Goal: Information Seeking & Learning: Learn about a topic

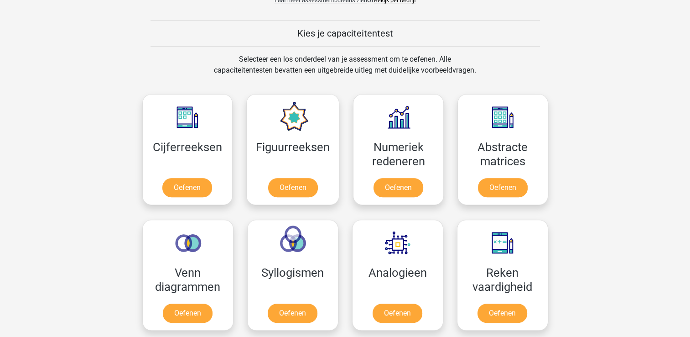
scroll to position [334, 0]
click at [188, 186] on link "Oefenen" at bounding box center [188, 189] width 52 height 20
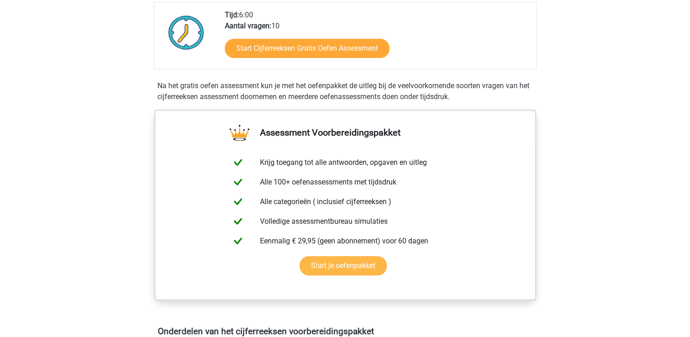
scroll to position [235, 0]
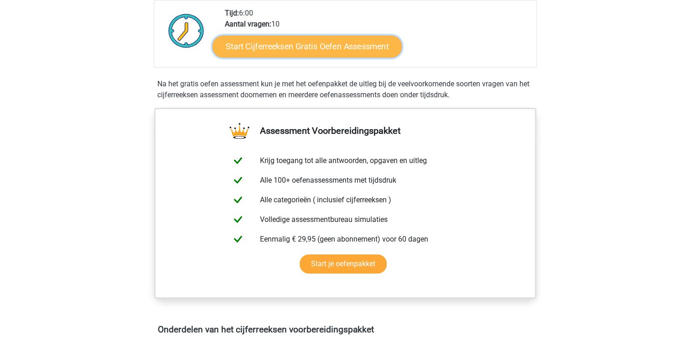
click at [318, 57] on link "Start Cijferreeksen Gratis Oefen Assessment" at bounding box center [307, 46] width 189 height 22
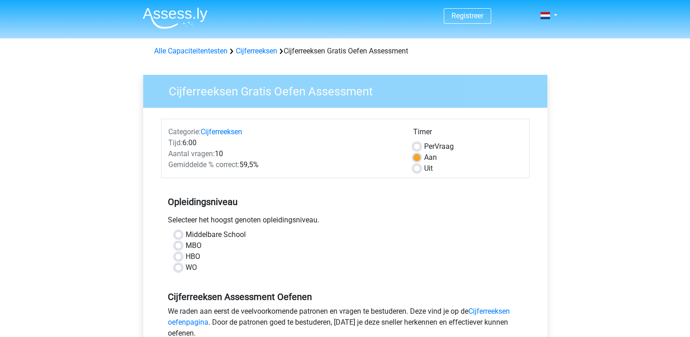
click at [186, 266] on label "WO" at bounding box center [191, 267] width 11 height 11
click at [179, 266] on input "WO" at bounding box center [178, 266] width 7 height 9
radio input "true"
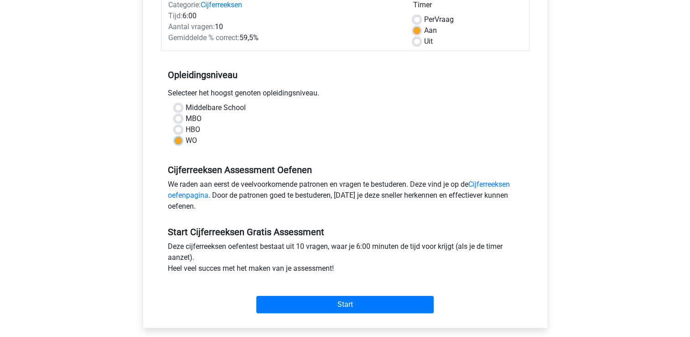
scroll to position [127, 0]
click at [420, 47] on div "Categorie: Cijferreeksen Tijd: 6:00 Aantal vragen: 10 Gemiddelde % correct: 59,…" at bounding box center [345, 20] width 369 height 59
click at [424, 40] on label "Uit" at bounding box center [428, 41] width 9 height 11
click at [416, 40] on input "Uit" at bounding box center [416, 40] width 7 height 9
radio input "true"
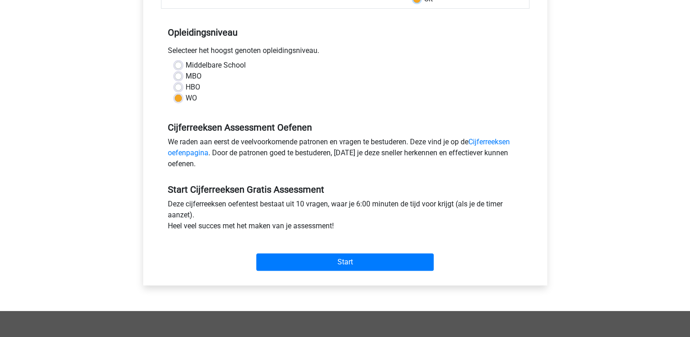
scroll to position [183, 0]
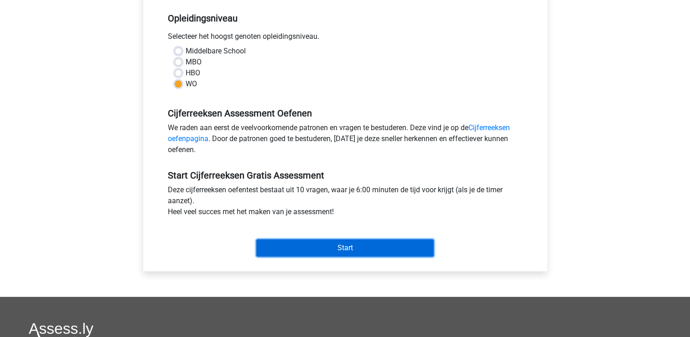
click at [333, 242] on input "Start" at bounding box center [345, 247] width 178 height 17
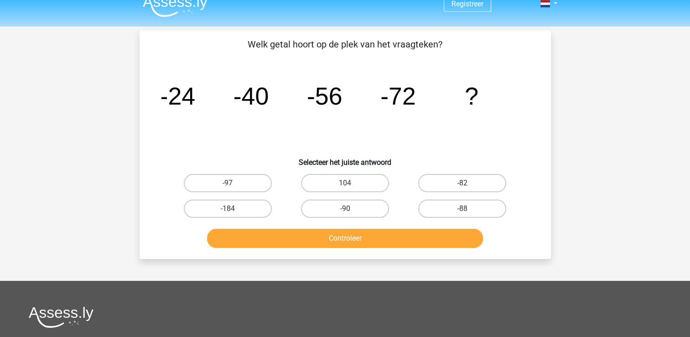
scroll to position [11, 0]
click at [489, 207] on label "-88" at bounding box center [462, 209] width 88 height 18
click at [469, 209] on input "-88" at bounding box center [466, 212] width 6 height 6
radio input "true"
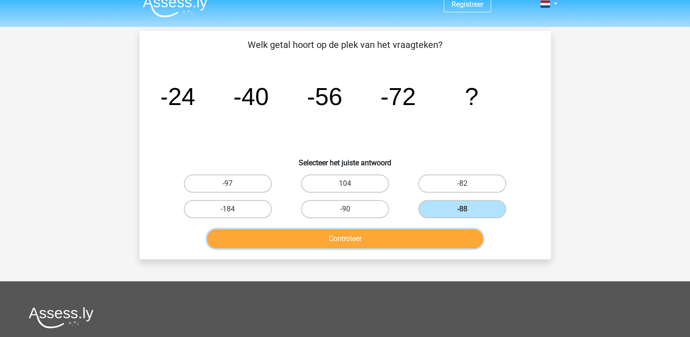
click at [383, 242] on button "Controleer" at bounding box center [345, 238] width 276 height 19
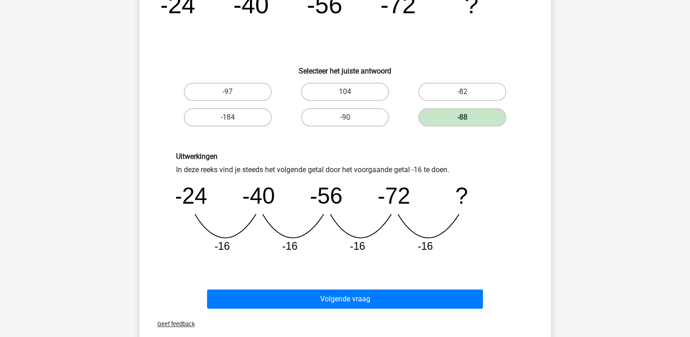
scroll to position [106, 0]
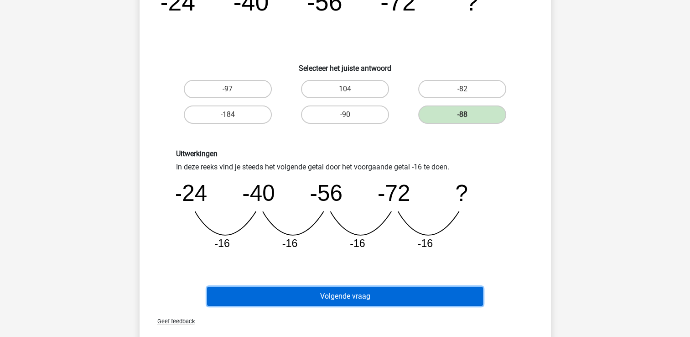
click at [333, 293] on button "Volgende vraag" at bounding box center [345, 296] width 276 height 19
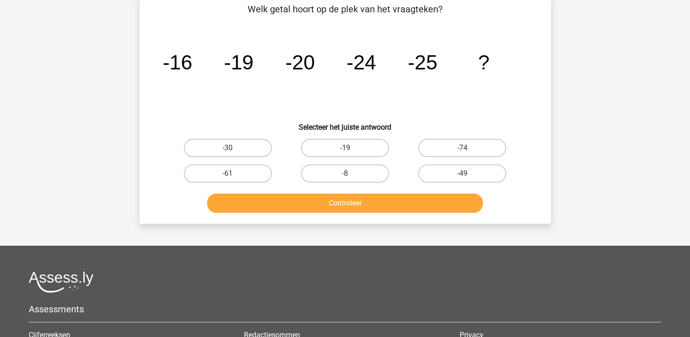
scroll to position [45, 0]
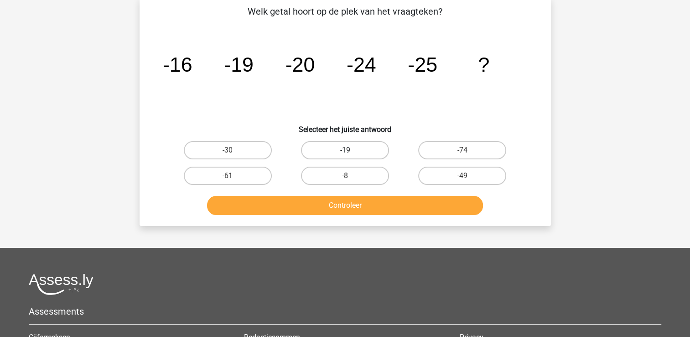
click at [370, 145] on label "-19" at bounding box center [345, 150] width 88 height 18
click at [351, 150] on input "-19" at bounding box center [348, 153] width 6 height 6
radio input "true"
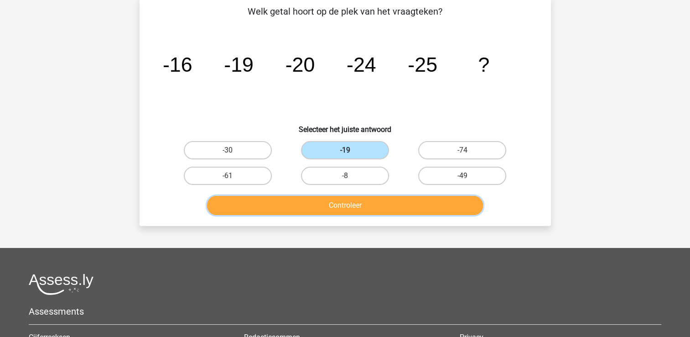
click at [363, 204] on button "Controleer" at bounding box center [345, 205] width 276 height 19
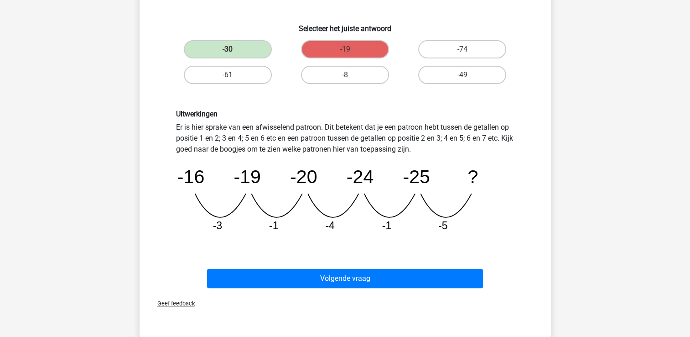
scroll to position [146, 0]
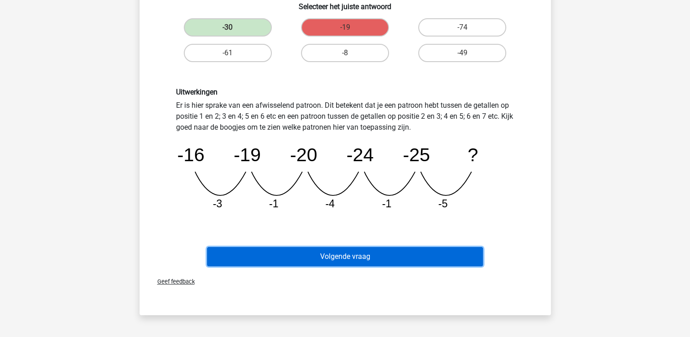
click at [358, 256] on button "Volgende vraag" at bounding box center [345, 256] width 276 height 19
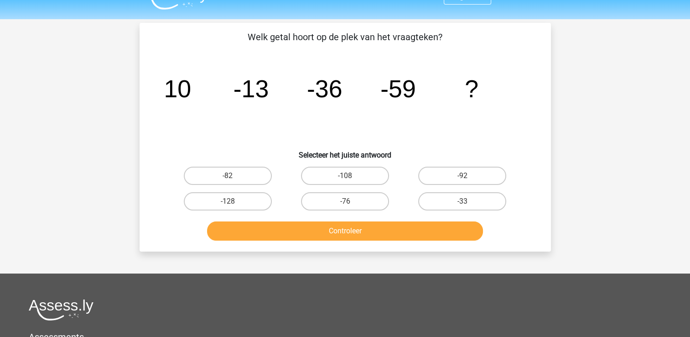
scroll to position [7, 0]
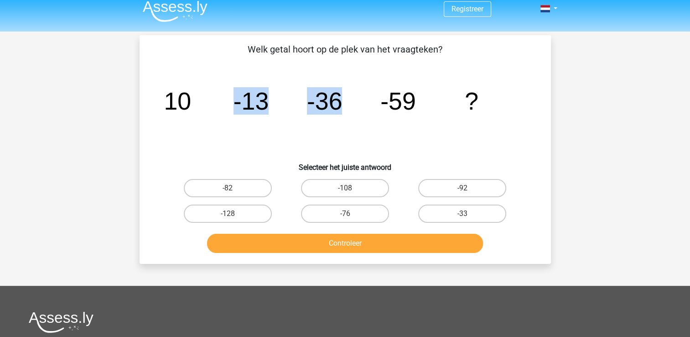
drag, startPoint x: 235, startPoint y: 101, endPoint x: 345, endPoint y: 104, distance: 110.0
click at [345, 104] on icon "image/svg+xml 10 -13 -36 -59 ?" at bounding box center [346, 109] width 368 height 92
click at [307, 131] on icon "image/svg+xml 10 -13 -36 -59 ?" at bounding box center [346, 109] width 368 height 92
drag, startPoint x: 327, startPoint y: 104, endPoint x: 314, endPoint y: 103, distance: 12.8
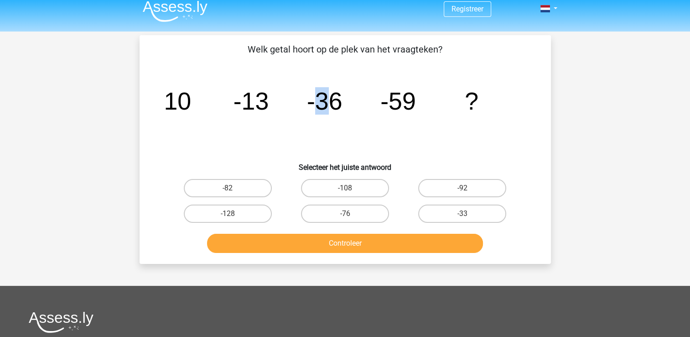
click at [191, 103] on tspan "-36" at bounding box center [177, 100] width 27 height 27
click at [191, 99] on tspan "-59" at bounding box center [177, 100] width 27 height 27
drag, startPoint x: 399, startPoint y: 104, endPoint x: 392, endPoint y: 103, distance: 6.5
click at [191, 103] on tspan "-59" at bounding box center [177, 100] width 27 height 27
click at [235, 187] on label "-82" at bounding box center [228, 188] width 88 height 18
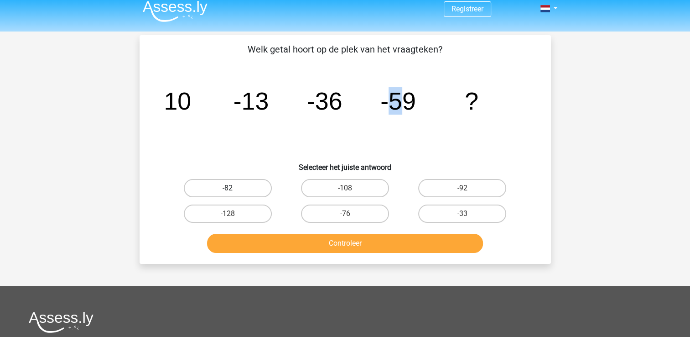
click at [234, 188] on input "-82" at bounding box center [231, 191] width 6 height 6
radio input "true"
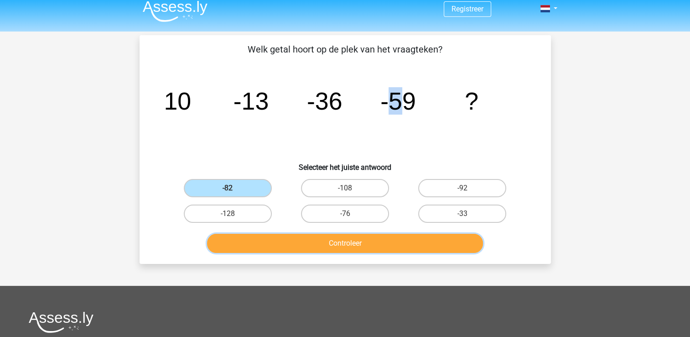
click at [294, 242] on button "Controleer" at bounding box center [345, 243] width 276 height 19
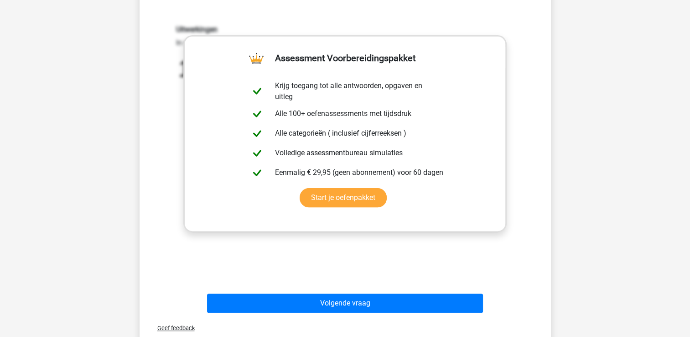
scroll to position [324, 0]
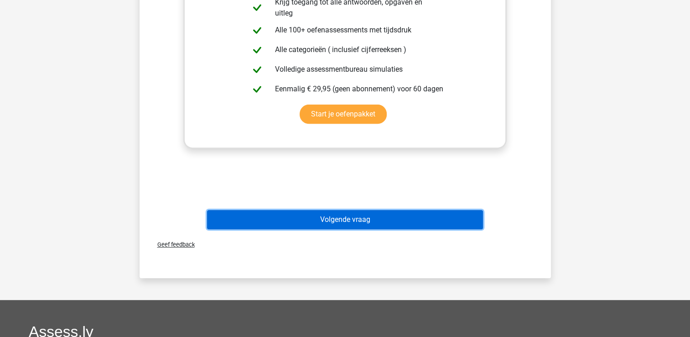
click at [373, 224] on button "Volgende vraag" at bounding box center [345, 219] width 276 height 19
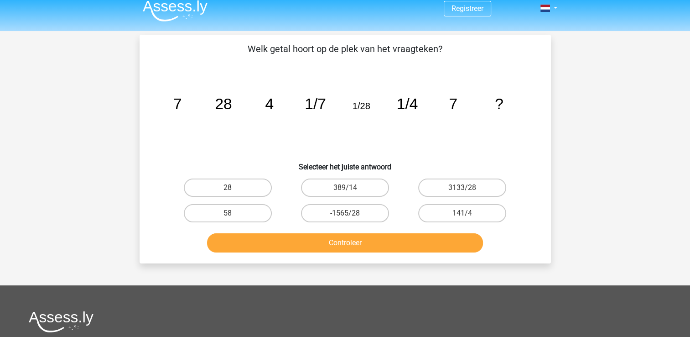
scroll to position [0, 0]
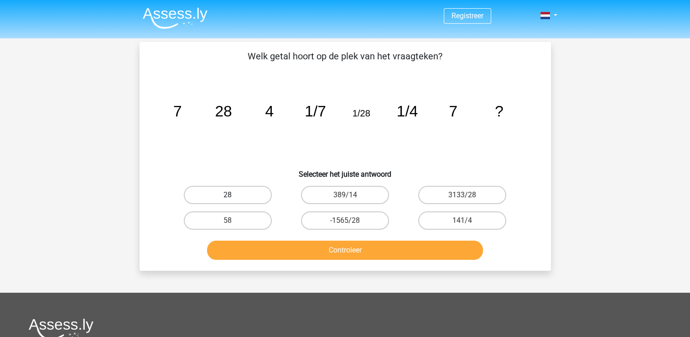
click at [228, 188] on label "28" at bounding box center [228, 195] width 88 height 18
click at [228, 195] on input "28" at bounding box center [231, 198] width 6 height 6
radio input "true"
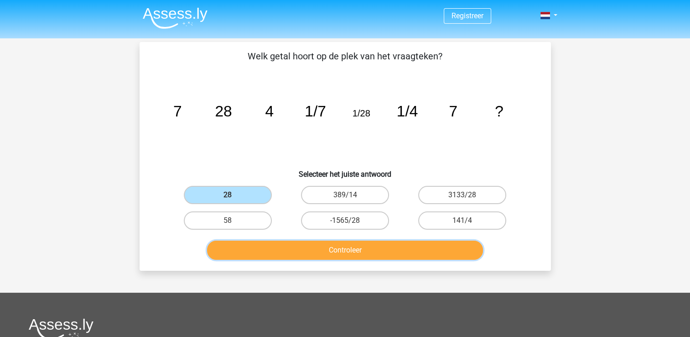
click at [299, 247] on button "Controleer" at bounding box center [345, 249] width 276 height 19
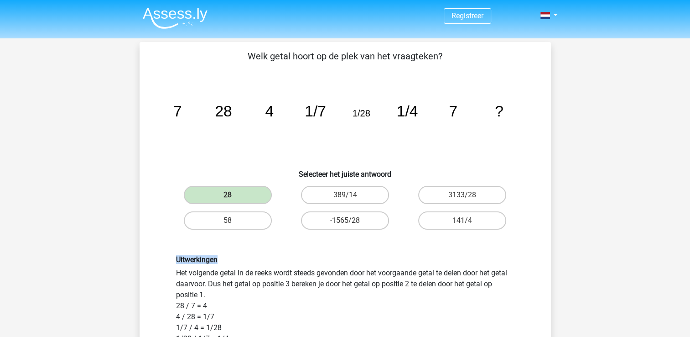
drag, startPoint x: 299, startPoint y: 247, endPoint x: 301, endPoint y: 229, distance: 18.4
click at [301, 229] on div "Welk getal hoort op de plek van het vraagteken? image/svg+xml 7 28 4 1/7 1/28 1…" at bounding box center [345, 275] width 404 height 453
drag, startPoint x: 301, startPoint y: 229, endPoint x: 273, endPoint y: 282, distance: 60.2
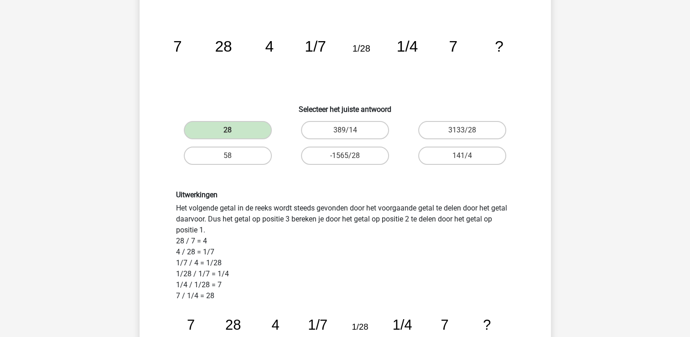
scroll to position [65, 0]
click at [177, 247] on div "Uitwerkingen Het volgende getal in de reeks wordt steeds gevonden door het voor…" at bounding box center [345, 288] width 352 height 196
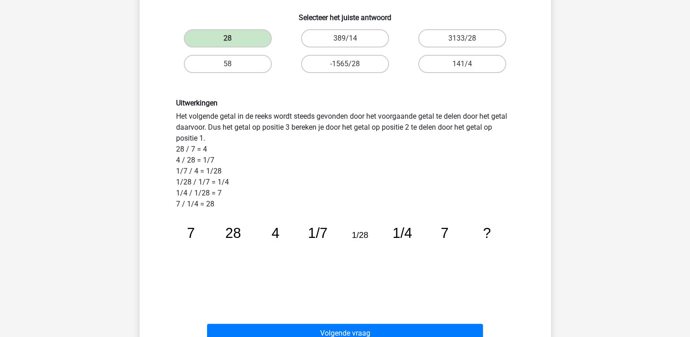
scroll to position [301, 0]
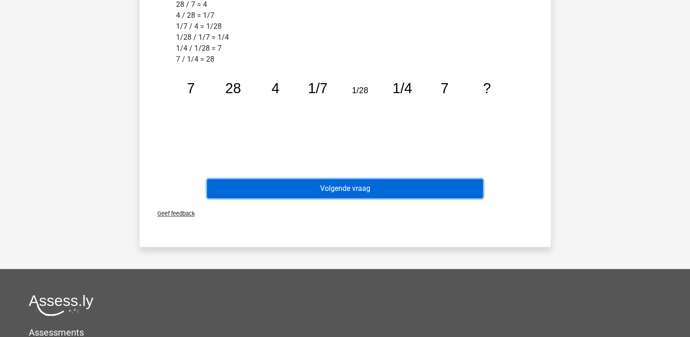
click at [305, 183] on button "Volgende vraag" at bounding box center [345, 188] width 276 height 19
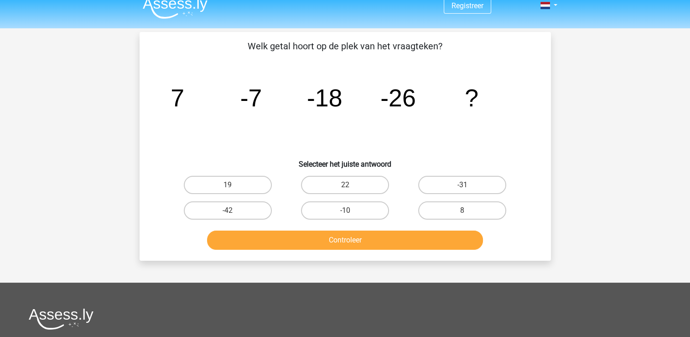
scroll to position [10, 0]
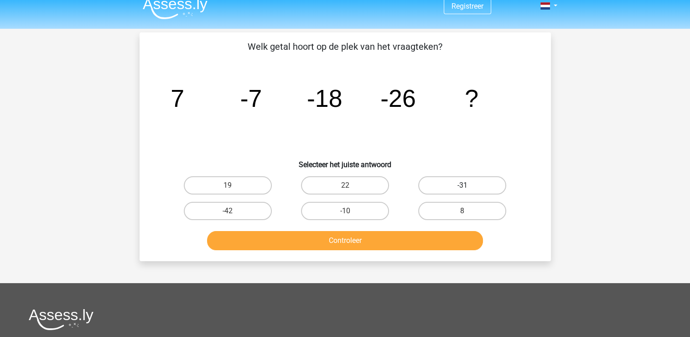
click at [476, 191] on label "-31" at bounding box center [462, 185] width 88 height 18
click at [469, 191] on input "-31" at bounding box center [466, 188] width 6 height 6
radio input "true"
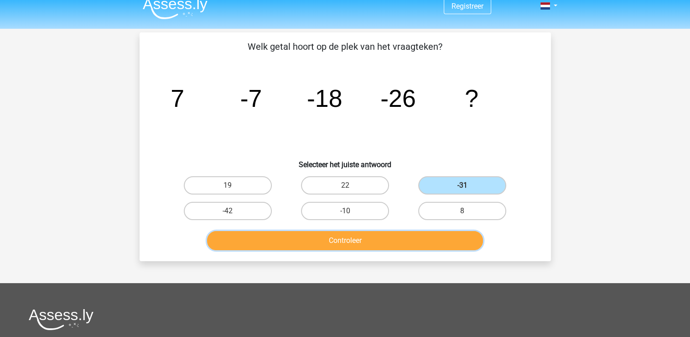
click at [398, 238] on button "Controleer" at bounding box center [345, 240] width 276 height 19
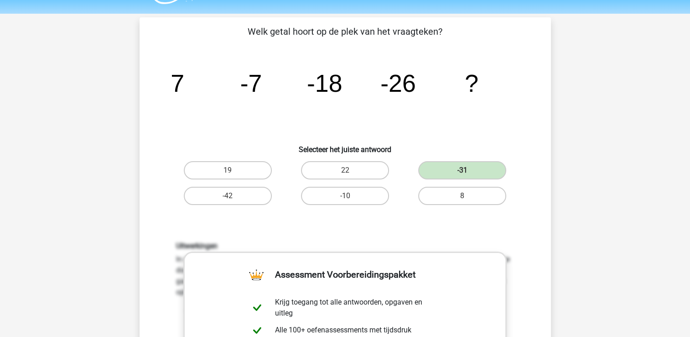
scroll to position [24, 0]
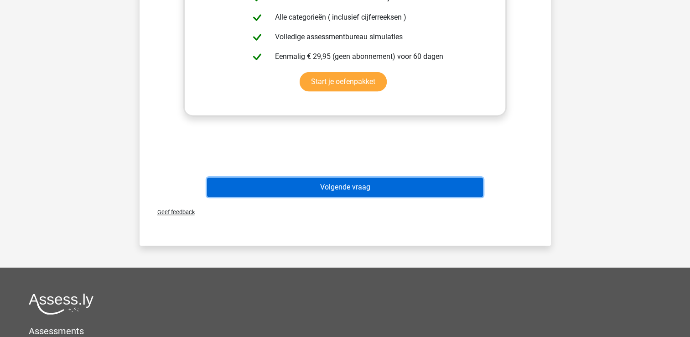
click at [351, 180] on button "Volgende vraag" at bounding box center [345, 187] width 276 height 19
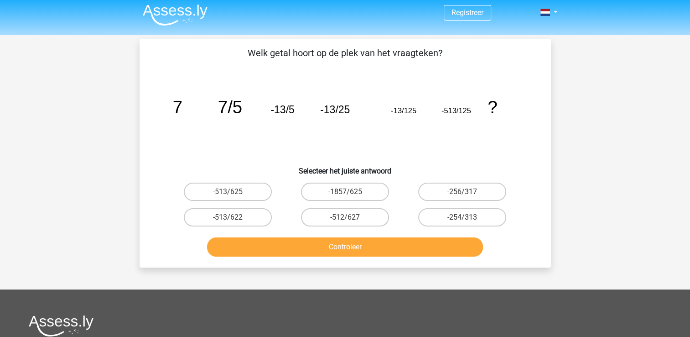
scroll to position [0, 0]
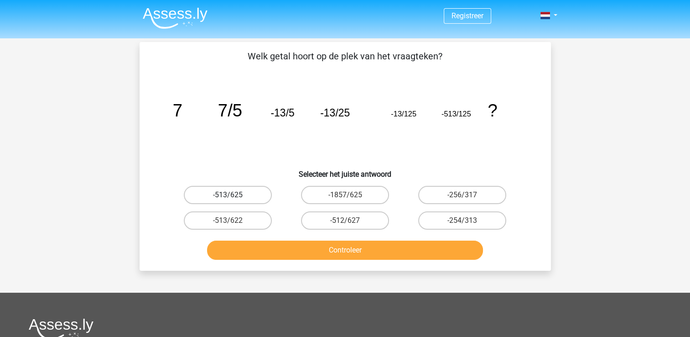
click at [256, 198] on label "-513/625" at bounding box center [228, 195] width 88 height 18
click at [234, 198] on input "-513/625" at bounding box center [231, 198] width 6 height 6
radio input "true"
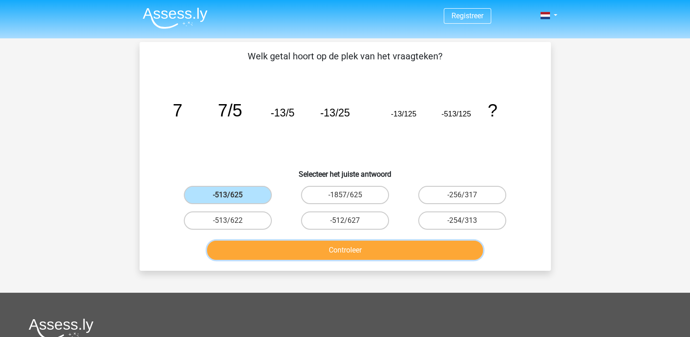
click at [299, 253] on button "Controleer" at bounding box center [345, 249] width 276 height 19
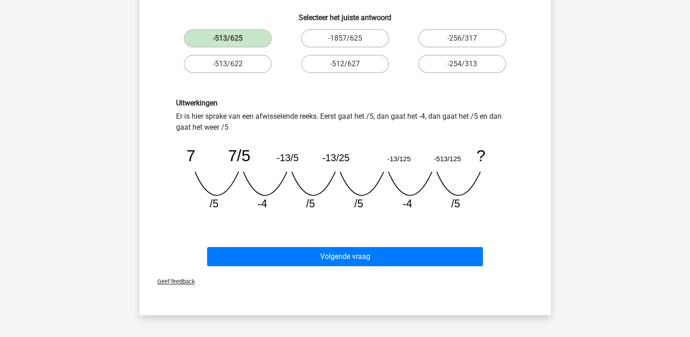
scroll to position [157, 0]
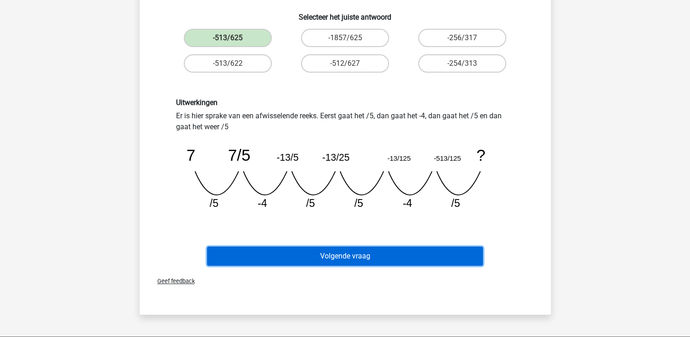
click at [313, 257] on button "Volgende vraag" at bounding box center [345, 255] width 276 height 19
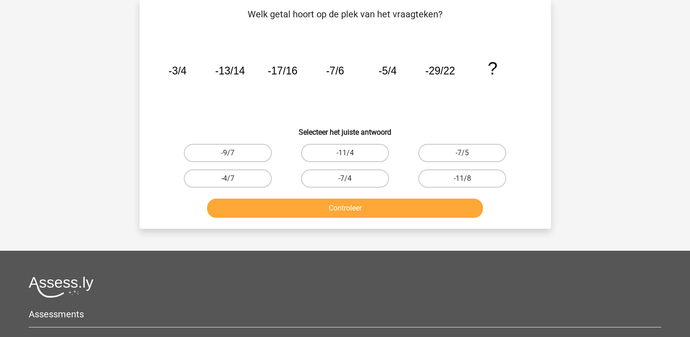
scroll to position [0, 0]
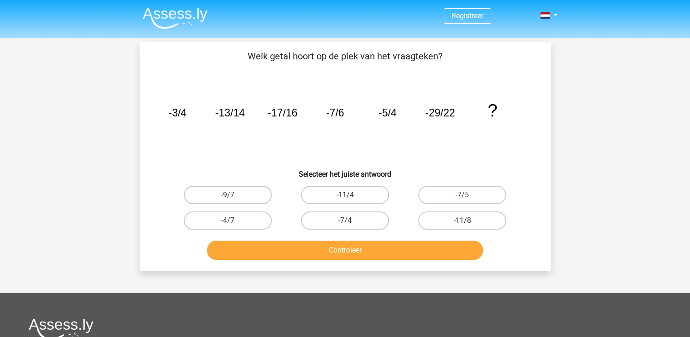
click at [476, 218] on label "-11/8" at bounding box center [462, 220] width 88 height 18
click at [469, 220] on input "-11/8" at bounding box center [466, 223] width 6 height 6
radio input "true"
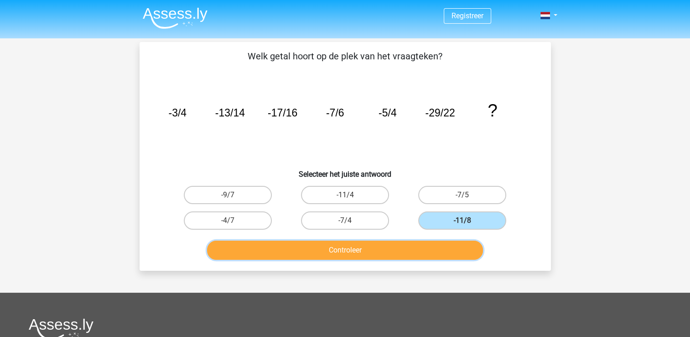
click at [440, 247] on button "Controleer" at bounding box center [345, 249] width 276 height 19
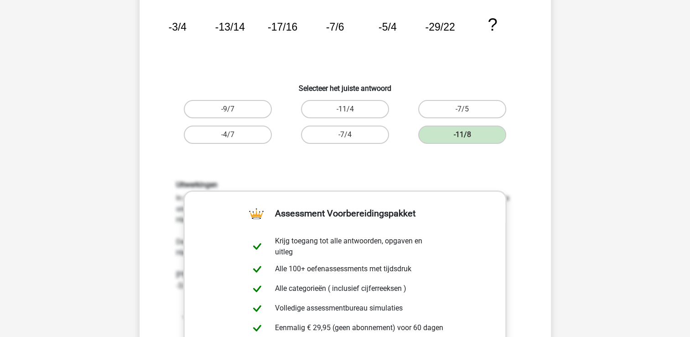
scroll to position [85, 0]
click at [351, 132] on label "-7/4" at bounding box center [345, 135] width 88 height 18
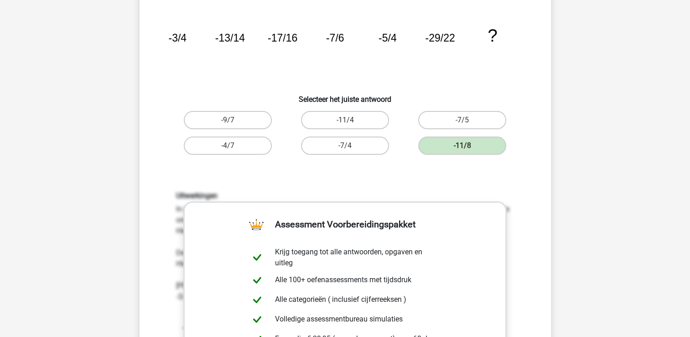
scroll to position [0, 0]
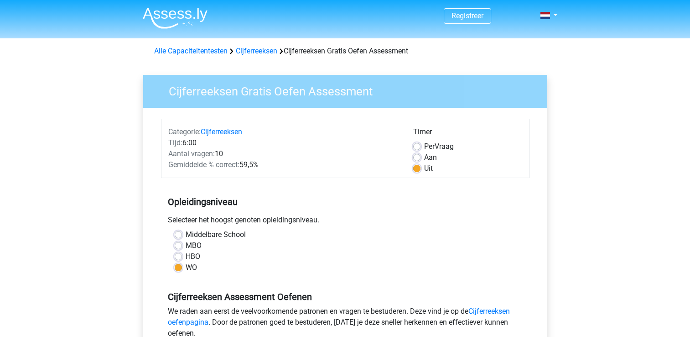
scroll to position [183, 0]
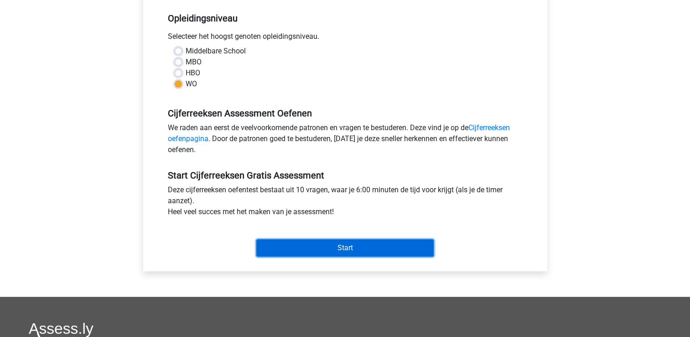
click at [322, 251] on input "Start" at bounding box center [345, 247] width 178 height 17
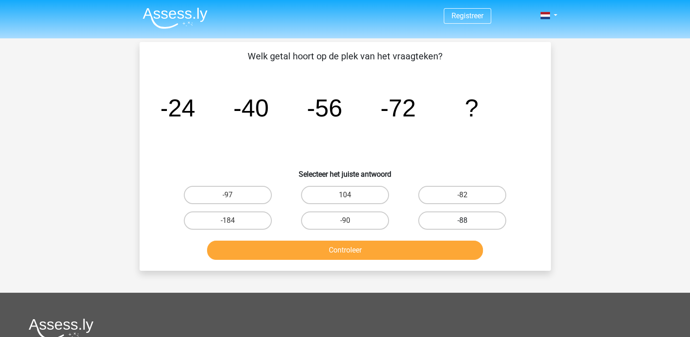
click at [429, 219] on label "-88" at bounding box center [462, 220] width 88 height 18
click at [463, 220] on input "-88" at bounding box center [466, 223] width 6 height 6
radio input "true"
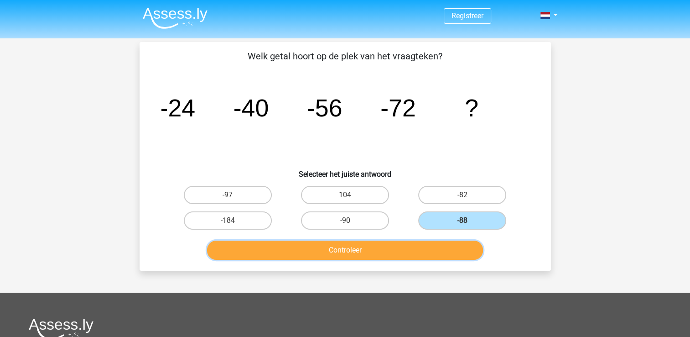
click at [374, 253] on button "Controleer" at bounding box center [345, 249] width 276 height 19
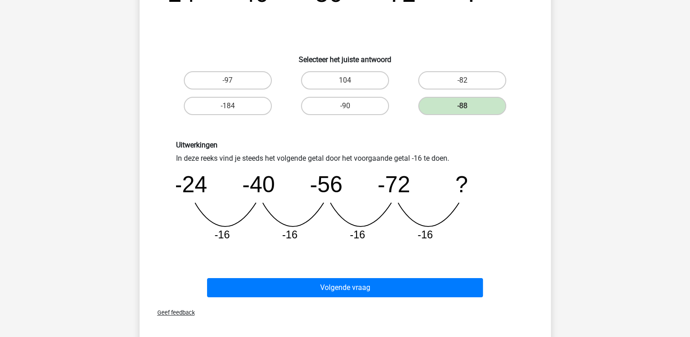
scroll to position [115, 0]
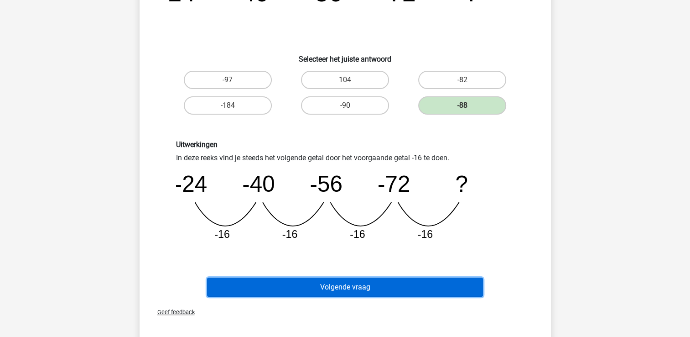
click at [359, 287] on button "Volgende vraag" at bounding box center [345, 286] width 276 height 19
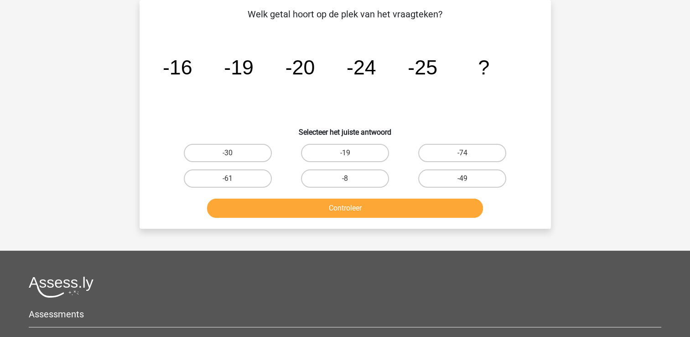
scroll to position [13, 0]
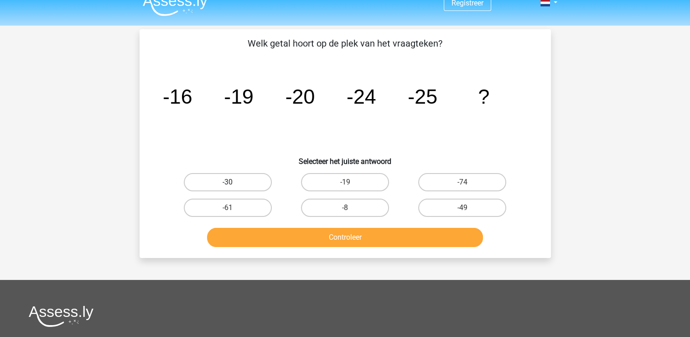
click at [238, 181] on label "-30" at bounding box center [228, 182] width 88 height 18
click at [234, 182] on input "-30" at bounding box center [231, 185] width 6 height 6
radio input "true"
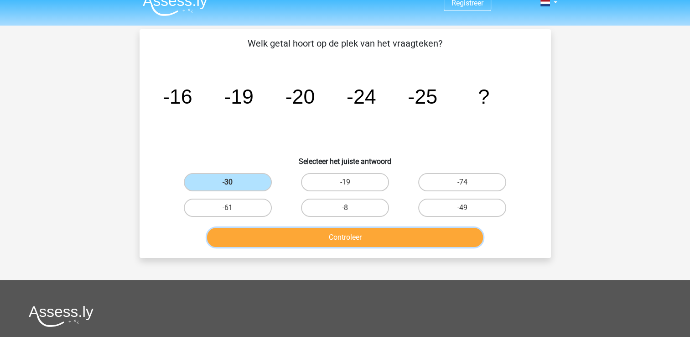
click at [289, 233] on button "Controleer" at bounding box center [345, 237] width 276 height 19
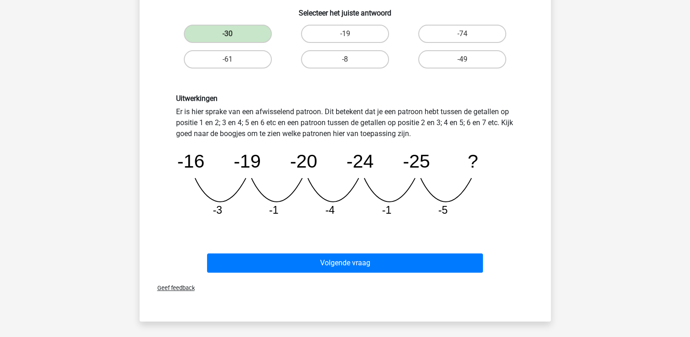
scroll to position [163, 0]
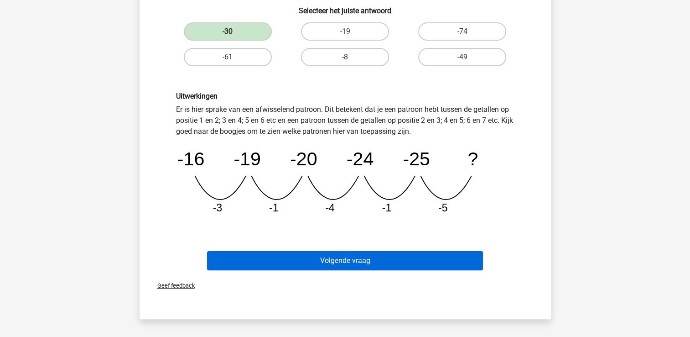
click at [330, 267] on div "Volgende vraag" at bounding box center [345, 262] width 352 height 23
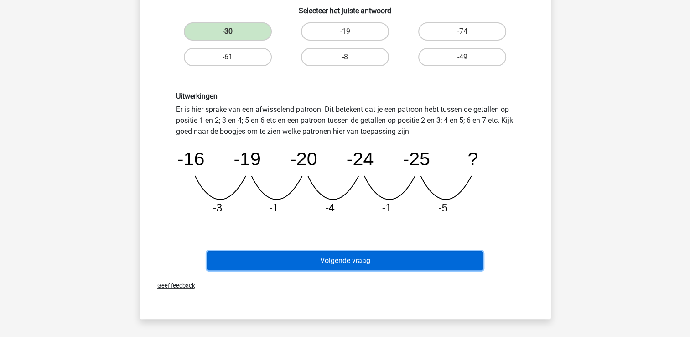
click at [330, 267] on button "Volgende vraag" at bounding box center [345, 260] width 276 height 19
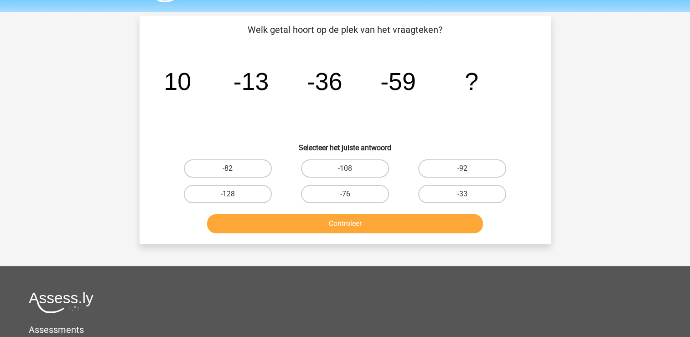
scroll to position [26, 0]
click at [226, 173] on label "-82" at bounding box center [228, 169] width 88 height 18
click at [228, 173] on input "-82" at bounding box center [231, 172] width 6 height 6
radio input "true"
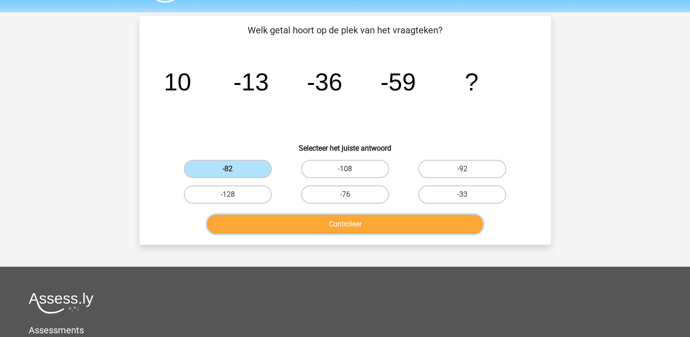
click at [266, 218] on button "Controleer" at bounding box center [345, 223] width 276 height 19
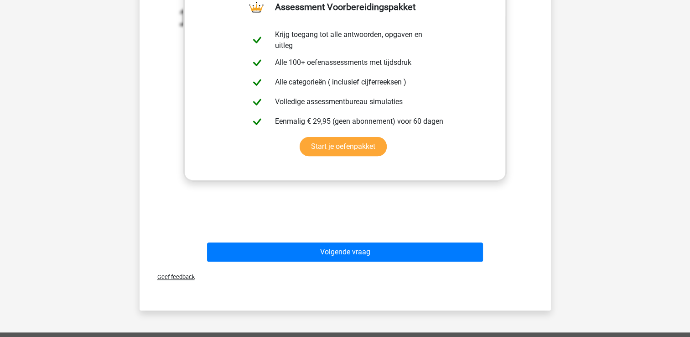
scroll to position [293, 0]
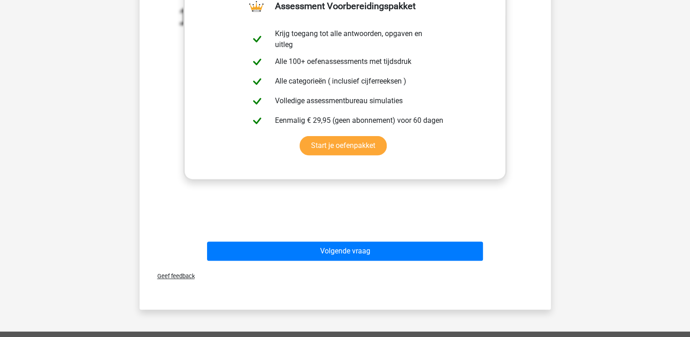
click at [285, 260] on div "Volgende vraag" at bounding box center [345, 252] width 352 height 23
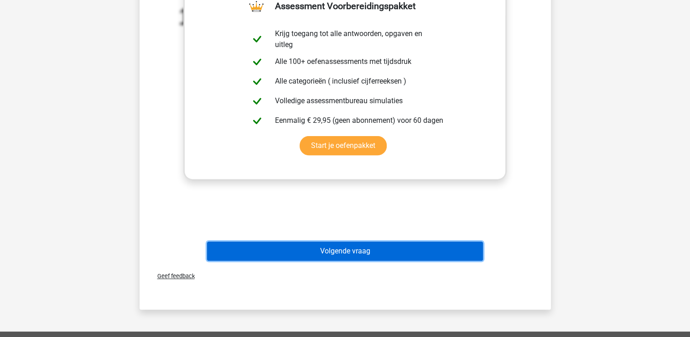
click at [296, 253] on button "Volgende vraag" at bounding box center [345, 250] width 276 height 19
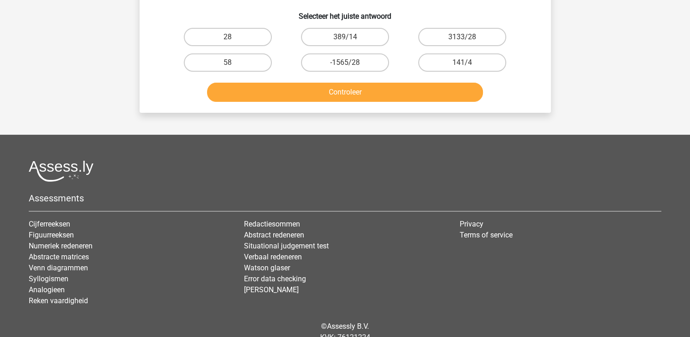
scroll to position [42, 0]
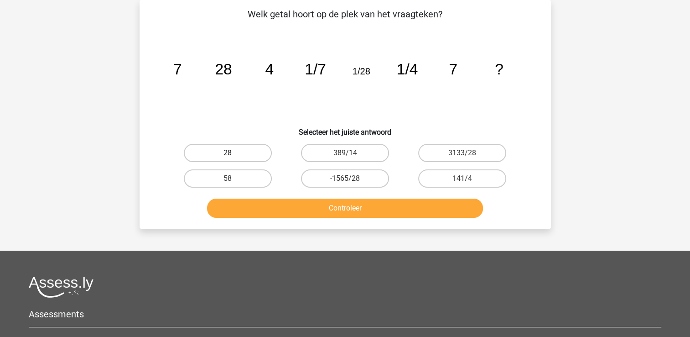
click at [246, 152] on label "28" at bounding box center [228, 153] width 88 height 18
click at [234, 153] on input "28" at bounding box center [231, 156] width 6 height 6
radio input "true"
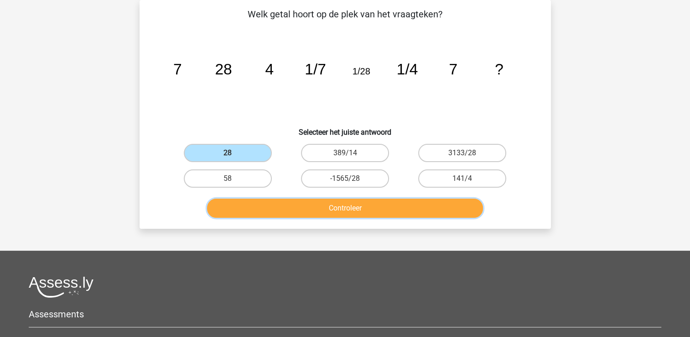
click at [271, 204] on button "Controleer" at bounding box center [345, 207] width 276 height 19
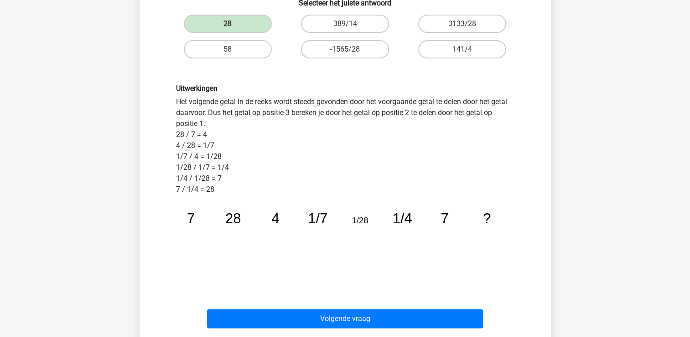
scroll to position [180, 0]
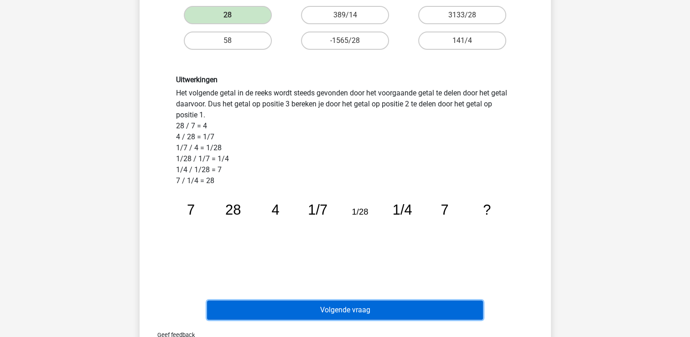
click at [386, 307] on button "Volgende vraag" at bounding box center [345, 309] width 276 height 19
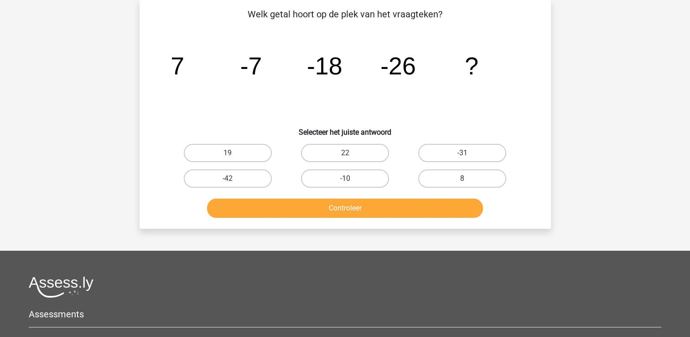
scroll to position [0, 0]
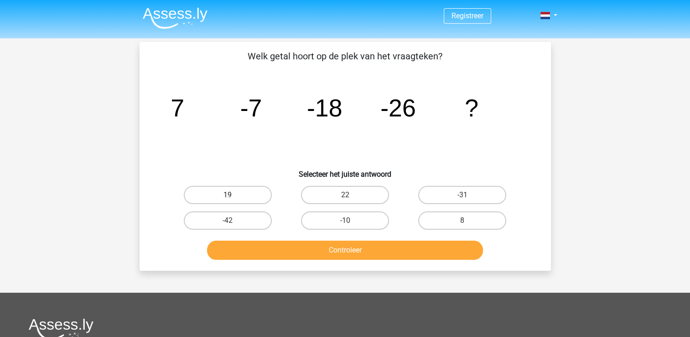
click at [246, 189] on label "19" at bounding box center [228, 195] width 88 height 18
click at [234, 195] on input "19" at bounding box center [231, 198] width 6 height 6
radio input "true"
click at [463, 193] on label "-31" at bounding box center [462, 195] width 88 height 18
click at [463, 195] on input "-31" at bounding box center [466, 198] width 6 height 6
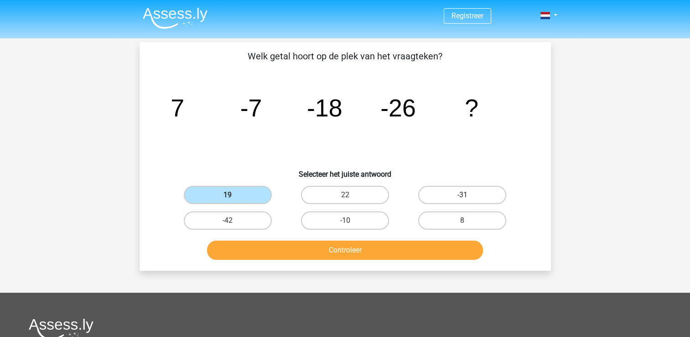
radio input "true"
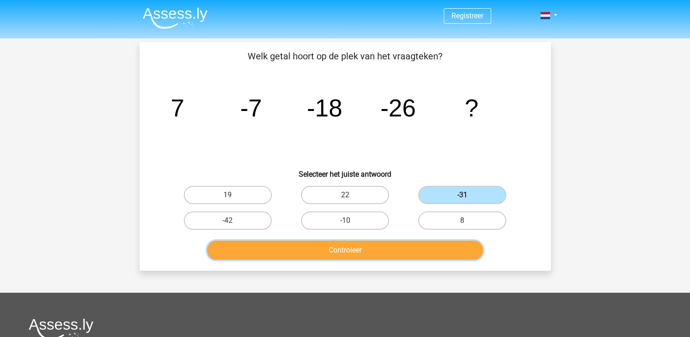
click at [413, 242] on button "Controleer" at bounding box center [345, 249] width 276 height 19
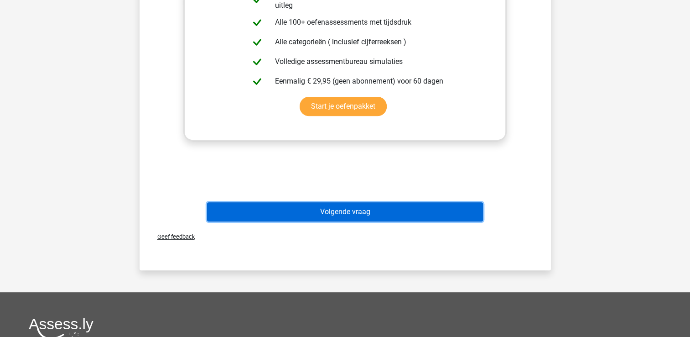
click at [361, 213] on button "Volgende vraag" at bounding box center [345, 211] width 276 height 19
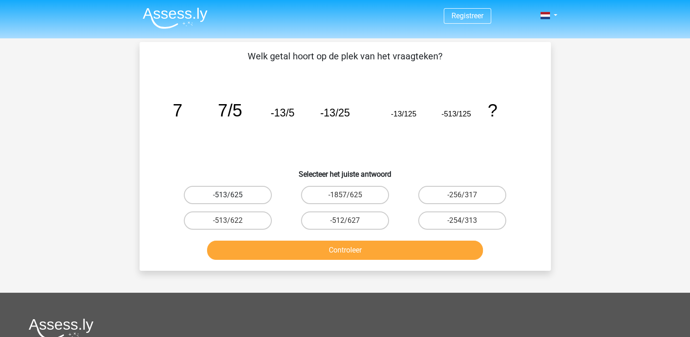
click at [235, 196] on label "-513/625" at bounding box center [228, 195] width 88 height 18
click at [234, 196] on input "-513/625" at bounding box center [231, 198] width 6 height 6
radio input "true"
click at [299, 259] on div "Controleer" at bounding box center [345, 251] width 352 height 23
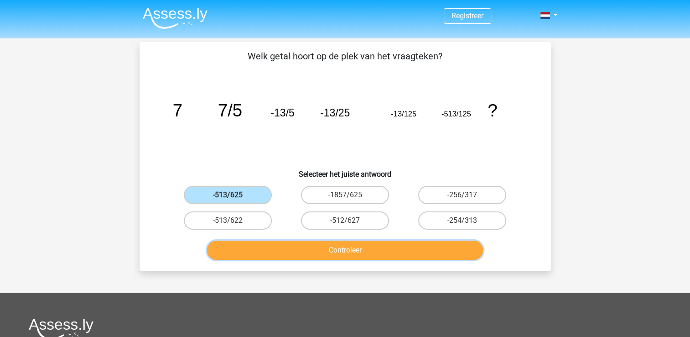
click at [313, 251] on button "Controleer" at bounding box center [345, 249] width 276 height 19
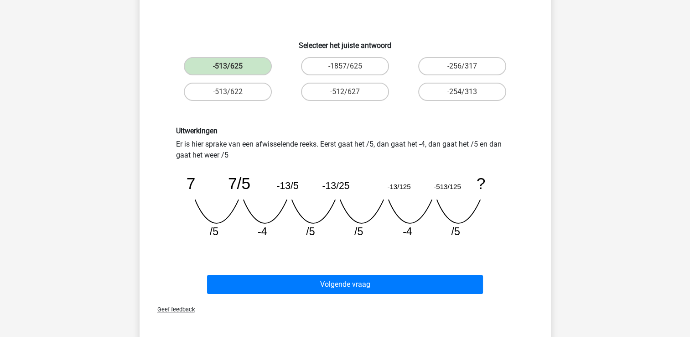
scroll to position [136, 0]
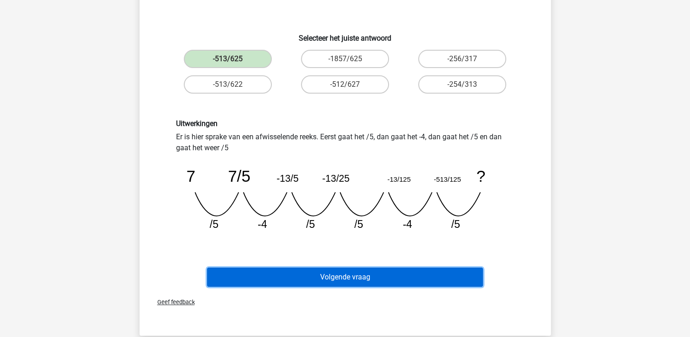
click at [314, 271] on button "Volgende vraag" at bounding box center [345, 276] width 276 height 19
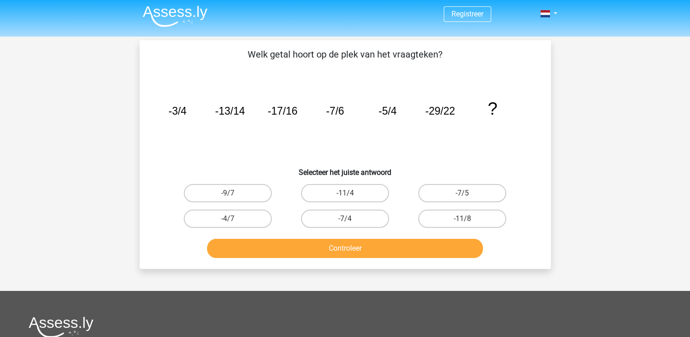
scroll to position [0, 0]
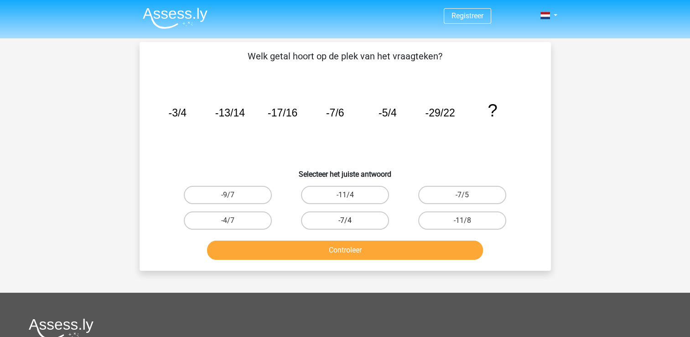
click at [349, 215] on label "-7/4" at bounding box center [345, 220] width 88 height 18
click at [349, 220] on input "-7/4" at bounding box center [348, 223] width 6 height 6
radio input "true"
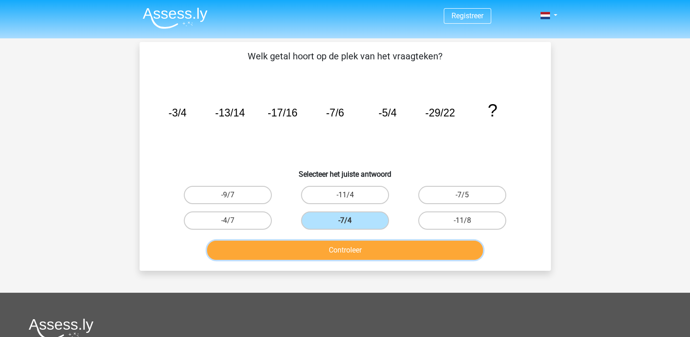
click at [342, 254] on button "Controleer" at bounding box center [345, 249] width 276 height 19
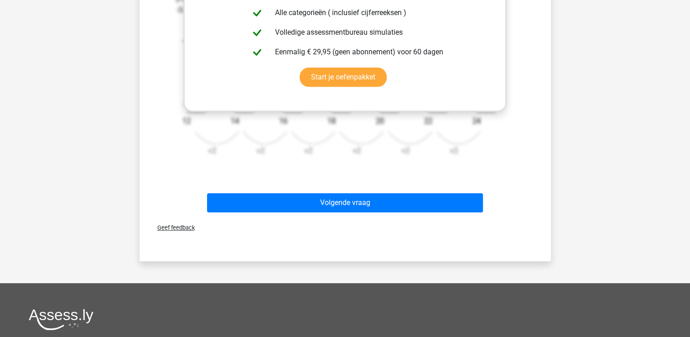
scroll to position [363, 0]
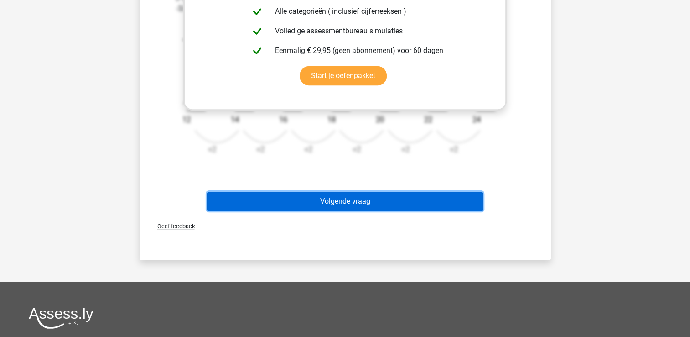
click at [339, 199] on button "Volgende vraag" at bounding box center [345, 201] width 276 height 19
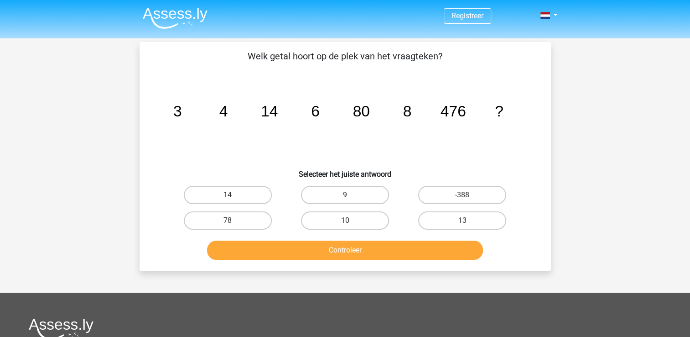
scroll to position [0, 0]
click at [248, 215] on label "78" at bounding box center [228, 220] width 88 height 18
click at [234, 220] on input "78" at bounding box center [231, 223] width 6 height 6
radio input "true"
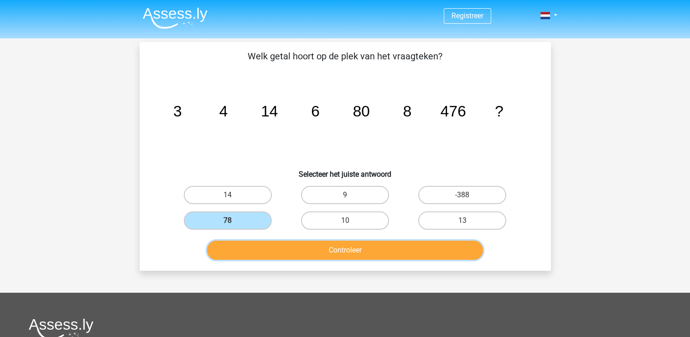
click at [284, 251] on button "Controleer" at bounding box center [345, 249] width 276 height 19
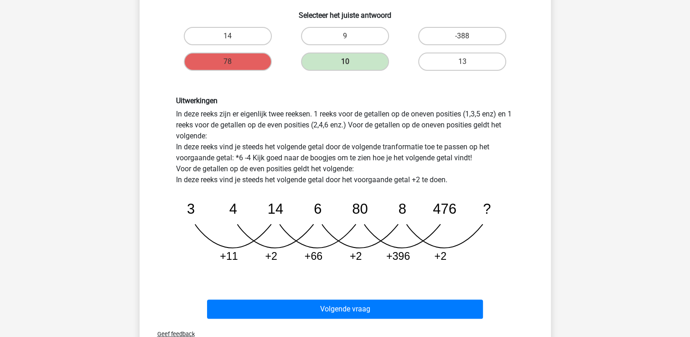
scroll to position [160, 0]
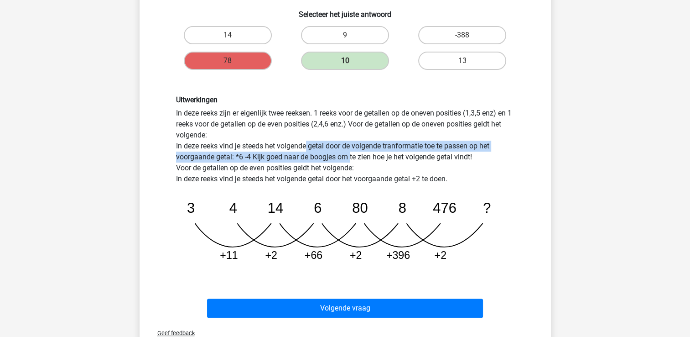
drag, startPoint x: 302, startPoint y: 147, endPoint x: 346, endPoint y: 151, distance: 44.5
click at [346, 151] on div "Uitwerkingen In deze reeks zijn er eigenlijk twee reeksen. 1 reeks voor de geta…" at bounding box center [345, 182] width 352 height 174
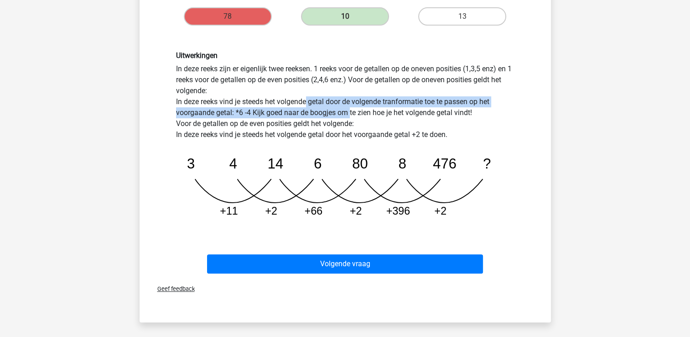
scroll to position [204, 0]
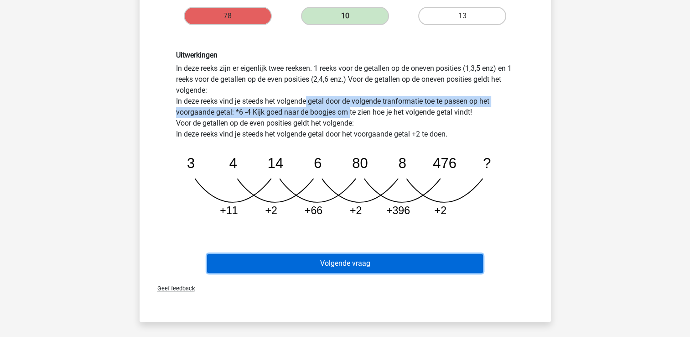
click at [330, 257] on button "Volgende vraag" at bounding box center [345, 263] width 276 height 19
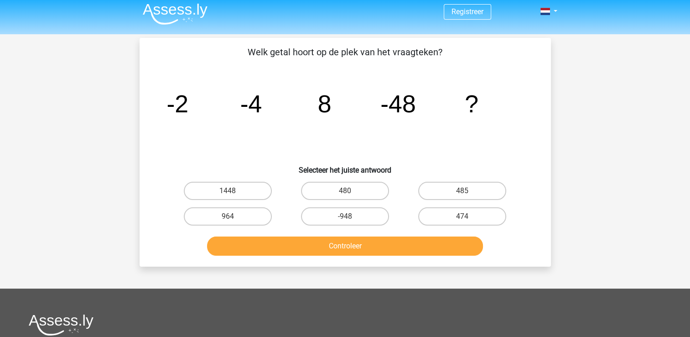
scroll to position [0, 0]
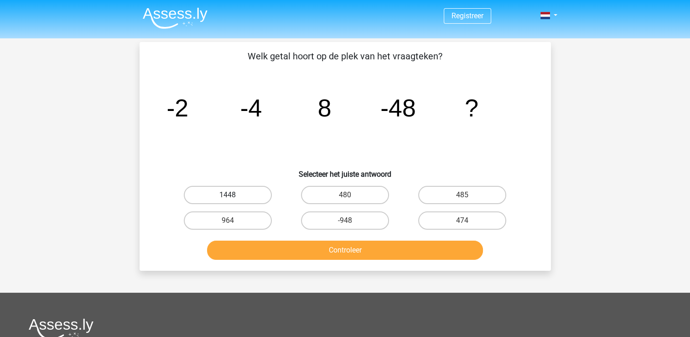
click at [267, 197] on label "1448" at bounding box center [228, 195] width 88 height 18
click at [234, 197] on input "1448" at bounding box center [231, 198] width 6 height 6
radio input "true"
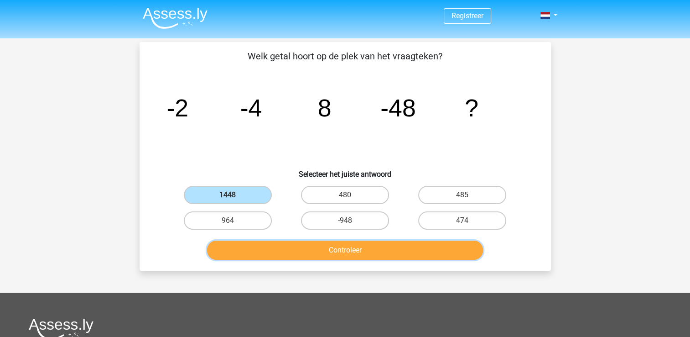
click at [303, 257] on button "Controleer" at bounding box center [345, 249] width 276 height 19
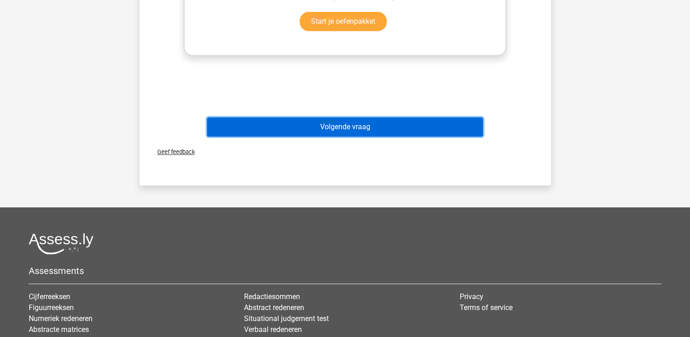
click at [361, 121] on button "Volgende vraag" at bounding box center [345, 126] width 276 height 19
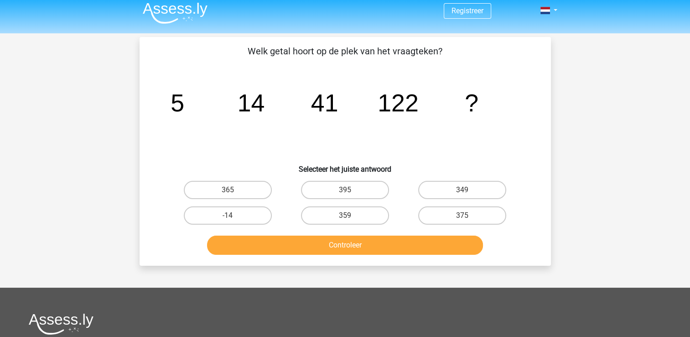
scroll to position [5, 0]
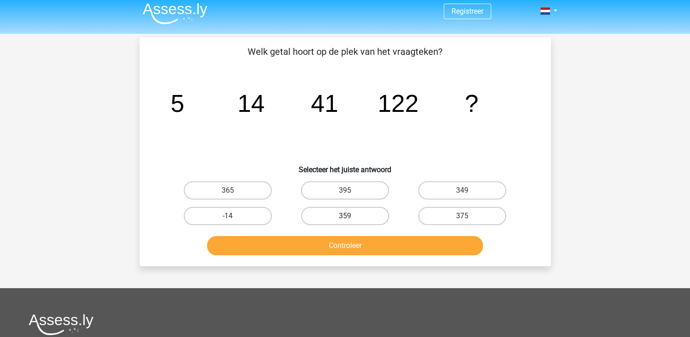
click at [348, 212] on label "359" at bounding box center [345, 216] width 88 height 18
click at [348, 216] on input "359" at bounding box center [348, 219] width 6 height 6
radio input "true"
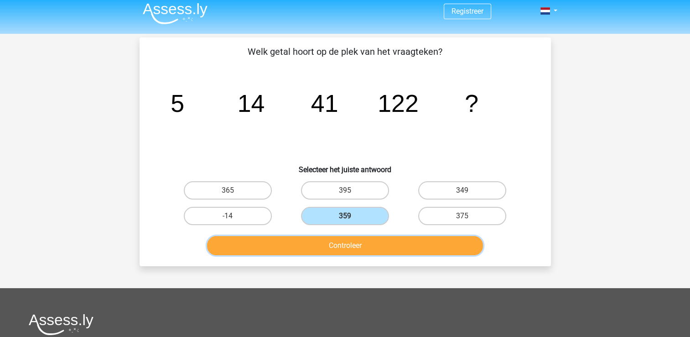
click at [354, 237] on button "Controleer" at bounding box center [345, 245] width 276 height 19
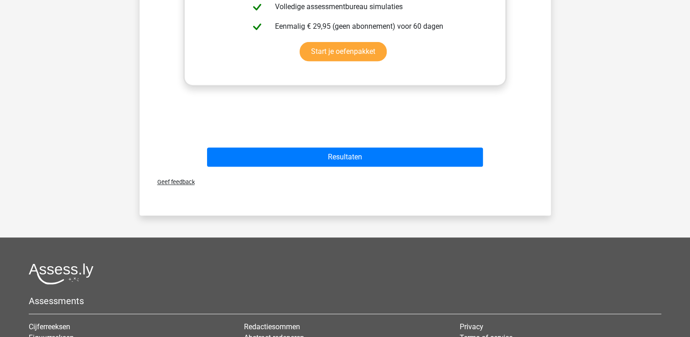
scroll to position [392, 0]
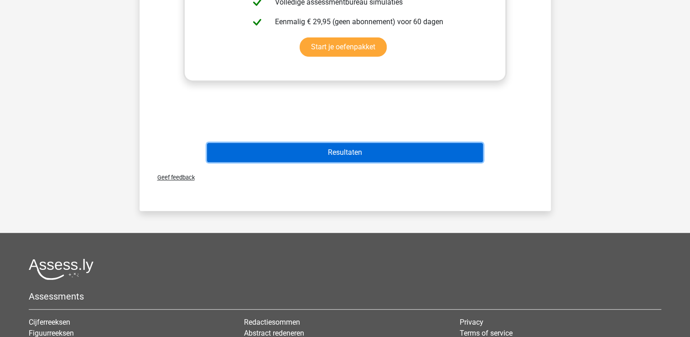
click at [308, 146] on button "Resultaten" at bounding box center [345, 152] width 276 height 19
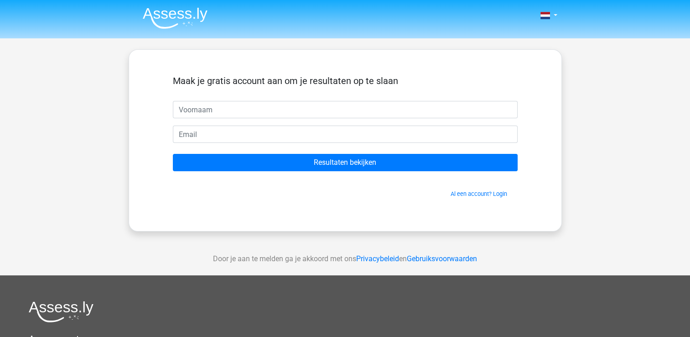
click at [167, 13] on img at bounding box center [175, 17] width 65 height 21
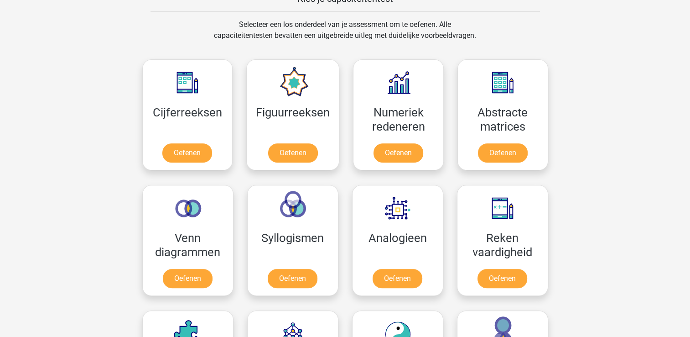
scroll to position [376, 0]
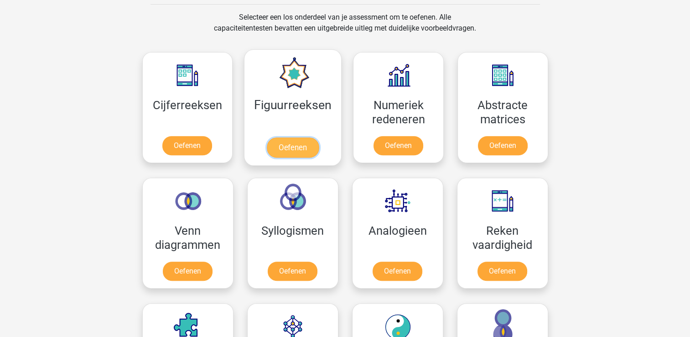
click at [315, 137] on link "Oefenen" at bounding box center [293, 147] width 52 height 20
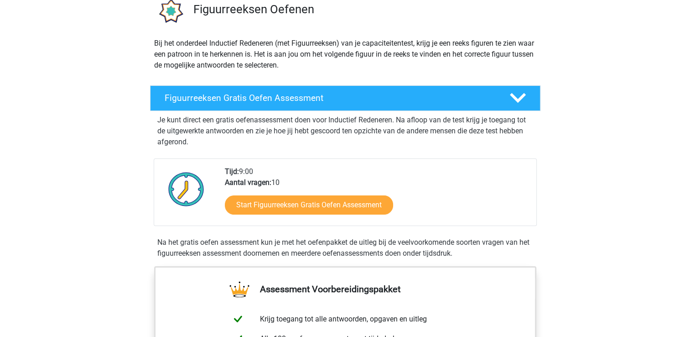
scroll to position [77, 0]
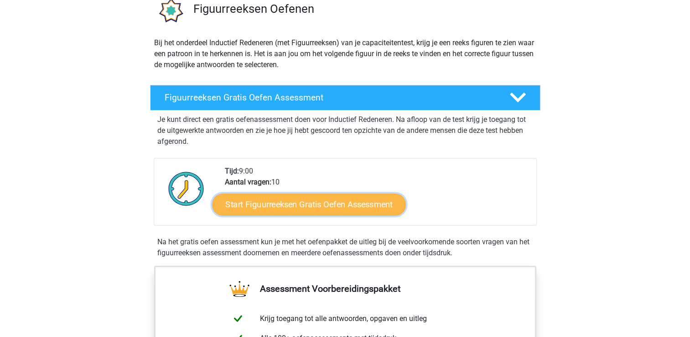
click at [306, 208] on link "Start Figuurreeksen Gratis Oefen Assessment" at bounding box center [308, 204] width 193 height 22
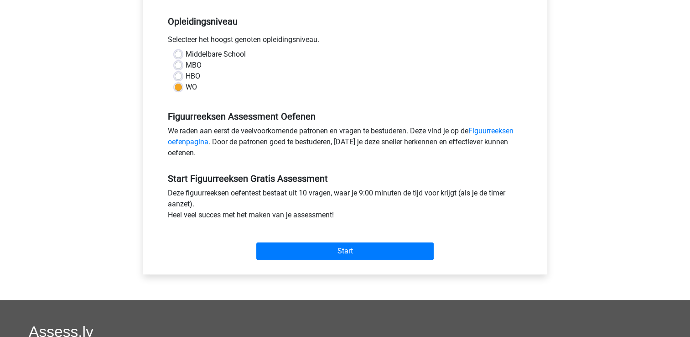
scroll to position [194, 0]
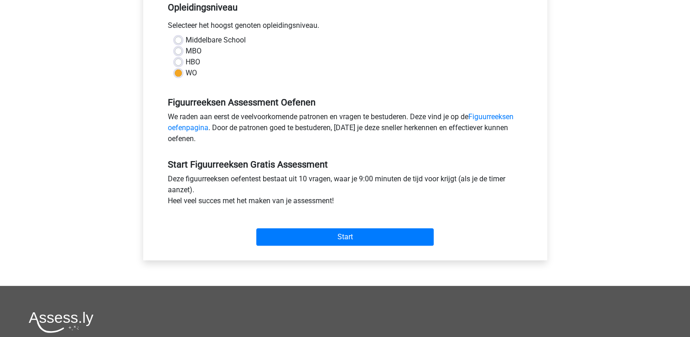
click at [347, 227] on div "Start" at bounding box center [345, 230] width 369 height 32
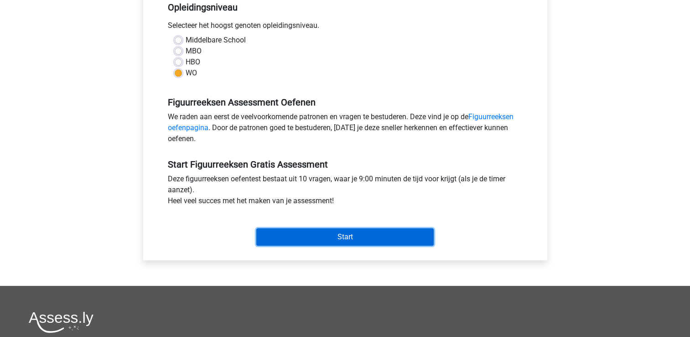
click at [348, 240] on input "Start" at bounding box center [345, 236] width 178 height 17
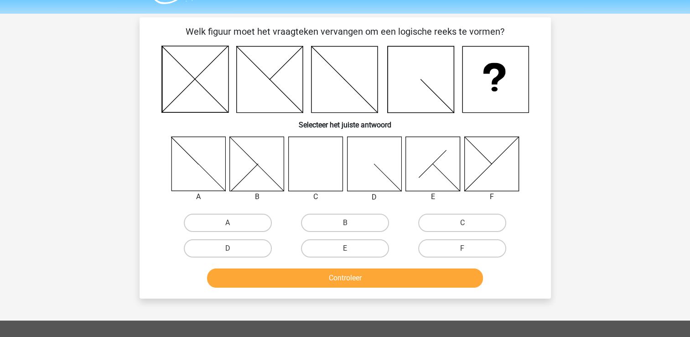
scroll to position [18, 0]
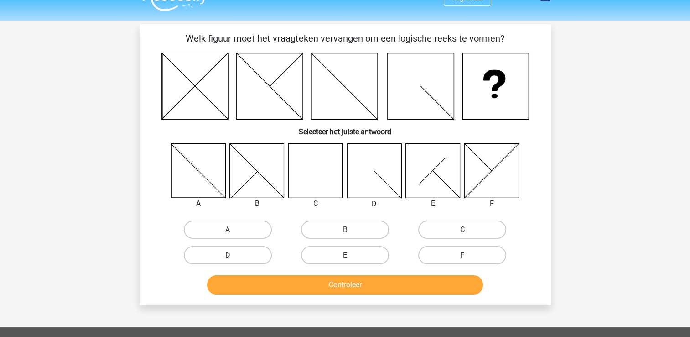
click at [321, 174] on icon at bounding box center [315, 170] width 54 height 54
click at [478, 229] on label "C" at bounding box center [462, 229] width 88 height 18
click at [469, 230] on input "C" at bounding box center [466, 233] width 6 height 6
radio input "true"
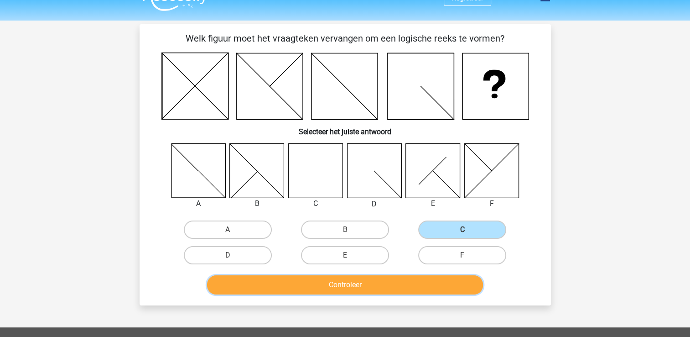
click at [409, 278] on button "Controleer" at bounding box center [345, 284] width 276 height 19
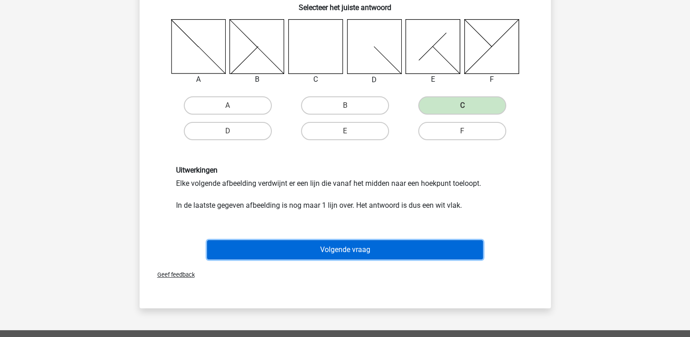
click at [364, 244] on button "Volgende vraag" at bounding box center [345, 249] width 276 height 19
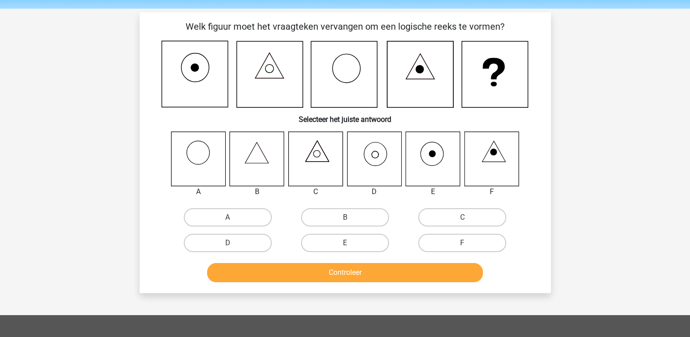
scroll to position [29, 0]
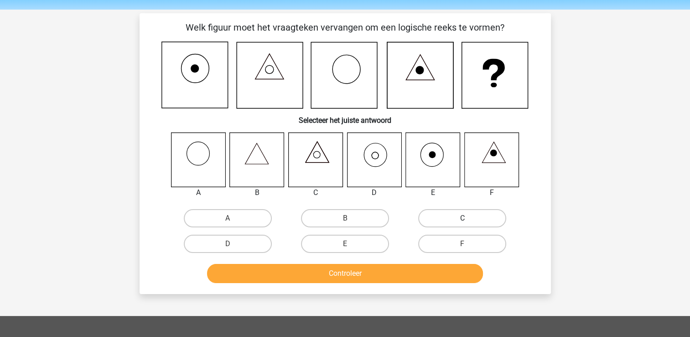
click at [482, 215] on label "C" at bounding box center [462, 218] width 88 height 18
click at [469, 218] on input "C" at bounding box center [466, 221] width 6 height 6
radio input "true"
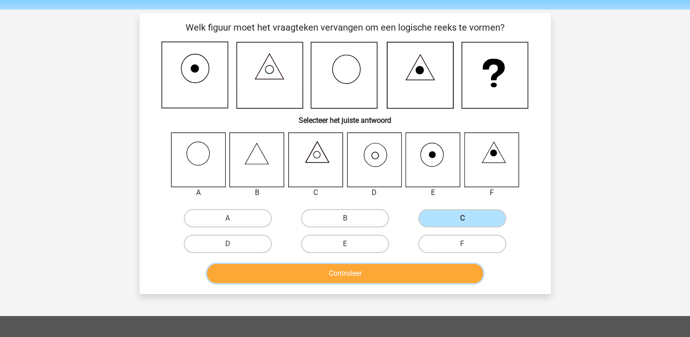
click at [423, 272] on button "Controleer" at bounding box center [345, 273] width 276 height 19
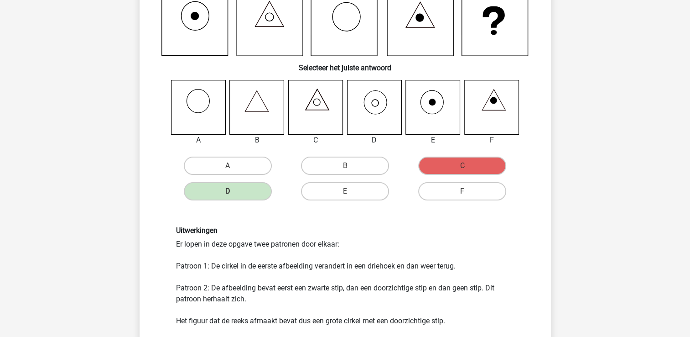
scroll to position [81, 0]
click at [378, 110] on icon at bounding box center [374, 107] width 54 height 54
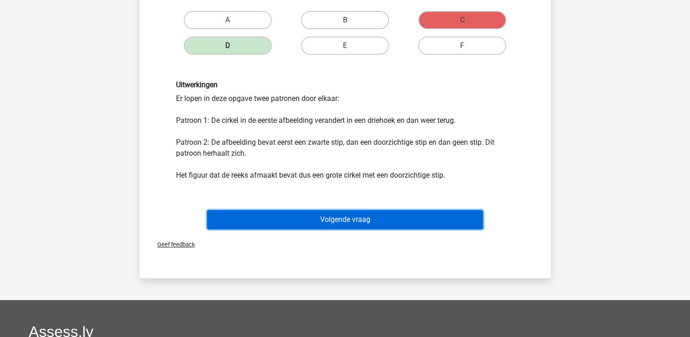
click at [296, 212] on button "Volgende vraag" at bounding box center [345, 219] width 276 height 19
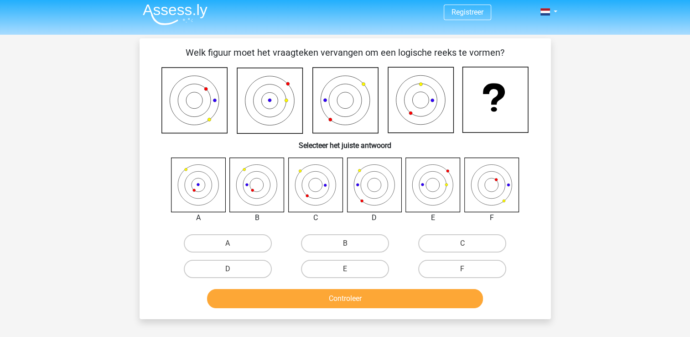
scroll to position [2, 0]
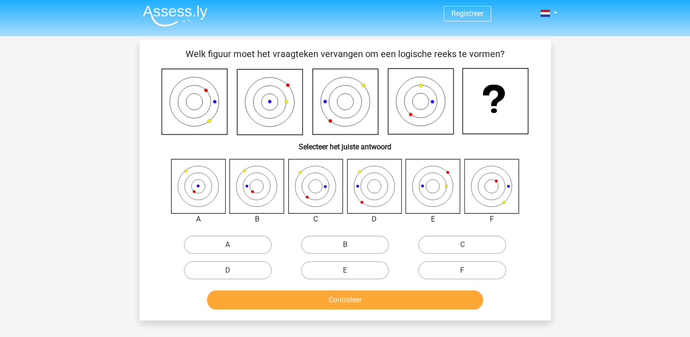
click at [364, 194] on icon at bounding box center [374, 186] width 54 height 54
click at [240, 272] on label "D" at bounding box center [228, 270] width 88 height 18
click at [234, 272] on input "D" at bounding box center [231, 273] width 6 height 6
radio input "true"
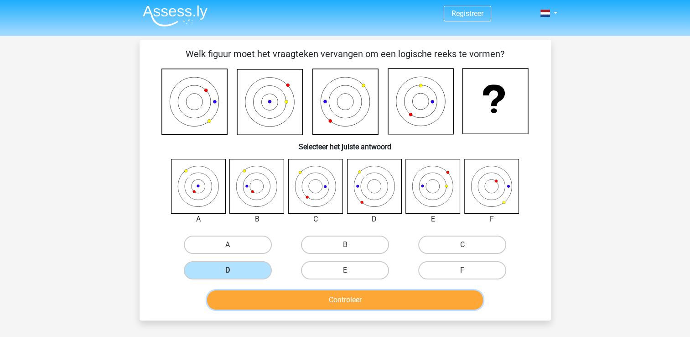
click at [288, 293] on button "Controleer" at bounding box center [345, 299] width 276 height 19
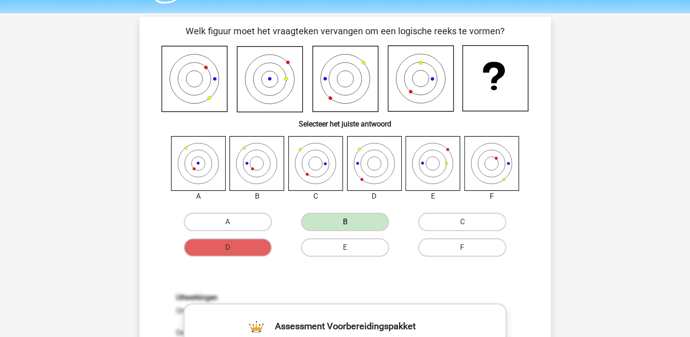
scroll to position [0, 0]
